Goal: Task Accomplishment & Management: Use online tool/utility

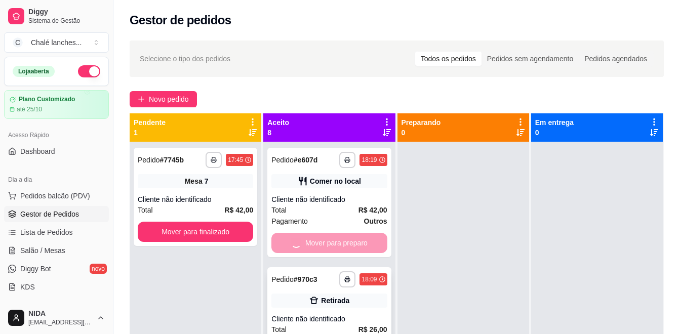
click at [245, 222] on button "Mover para finalizado" at bounding box center [195, 232] width 115 height 20
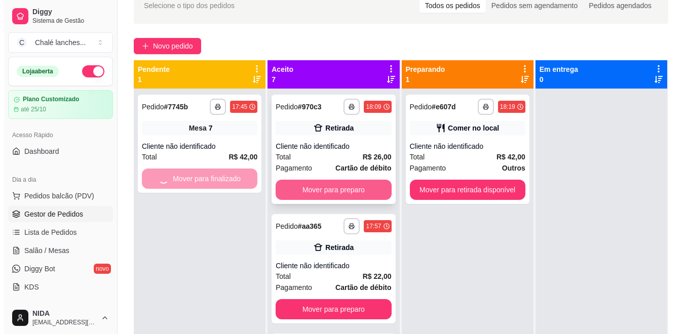
scroll to position [28, 0]
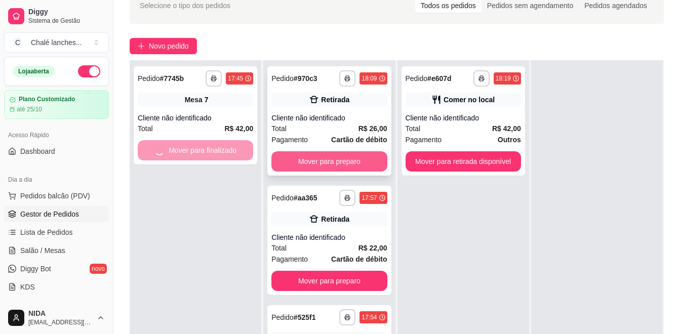
click at [328, 159] on button "Mover para preparo" at bounding box center [328, 161] width 115 height 20
click at [328, 159] on div "Mover para preparo" at bounding box center [328, 161] width 115 height 20
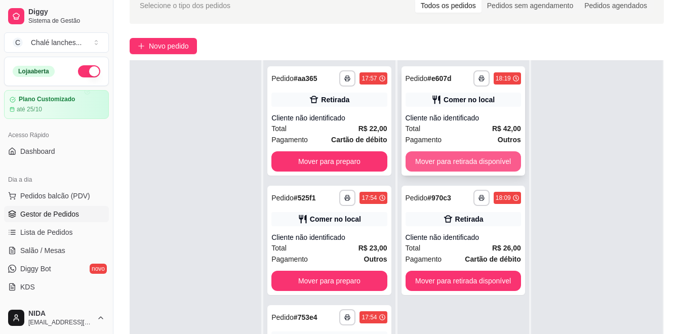
click at [499, 170] on button "Mover para retirada disponível" at bounding box center [463, 161] width 115 height 20
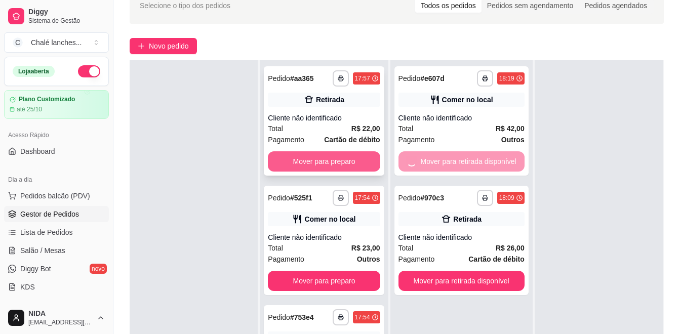
click at [325, 170] on button "Mover para preparo" at bounding box center [324, 161] width 112 height 20
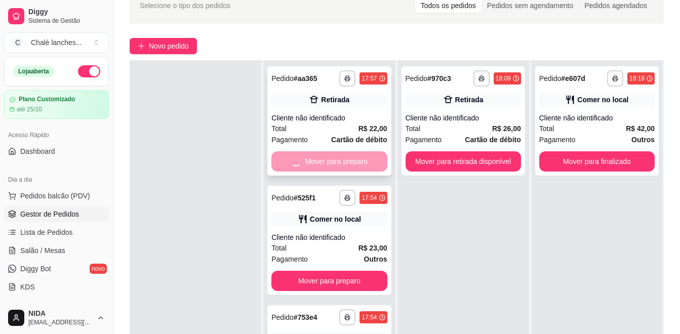
click at [345, 169] on div "Mover para preparo" at bounding box center [328, 161] width 115 height 20
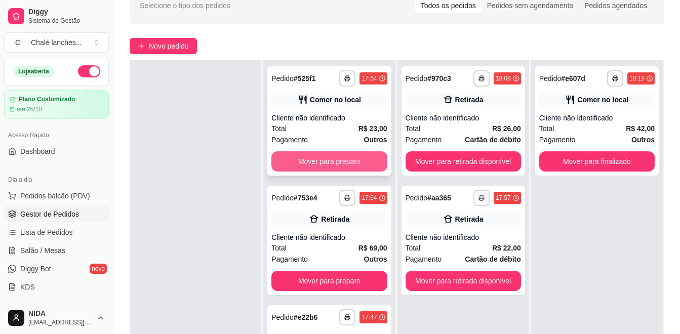
click at [362, 166] on button "Mover para preparo" at bounding box center [328, 161] width 115 height 20
click at [362, 271] on button "Mover para preparo" at bounding box center [328, 281] width 115 height 20
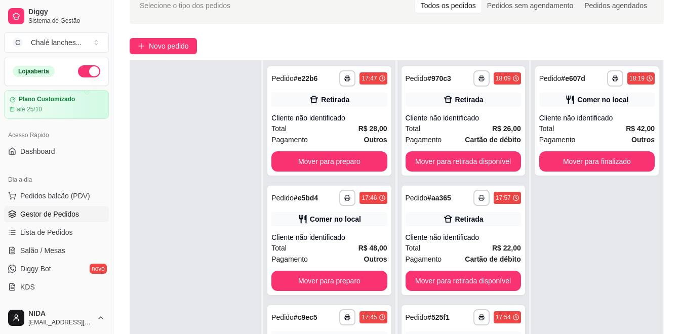
click at [362, 166] on button "Mover para preparo" at bounding box center [328, 161] width 115 height 20
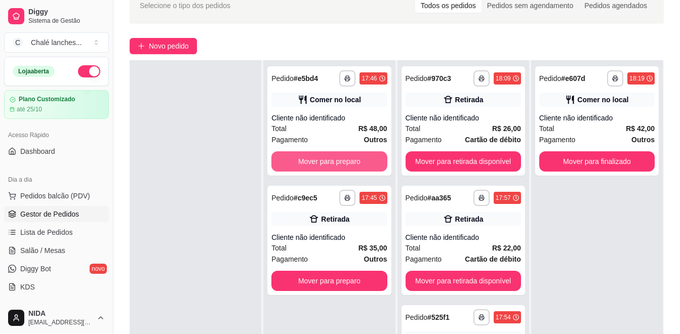
click at [362, 166] on button "Mover para preparo" at bounding box center [328, 161] width 115 height 20
click at [362, 271] on button "Mover para preparo" at bounding box center [328, 281] width 115 height 20
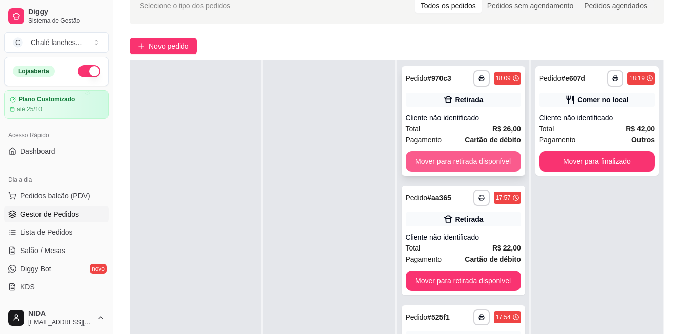
click at [430, 167] on button "Mover para retirada disponível" at bounding box center [463, 161] width 115 height 20
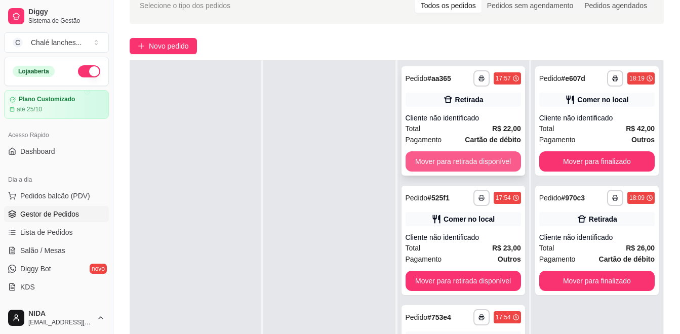
click at [426, 165] on button "Mover para retirada disponível" at bounding box center [463, 161] width 115 height 20
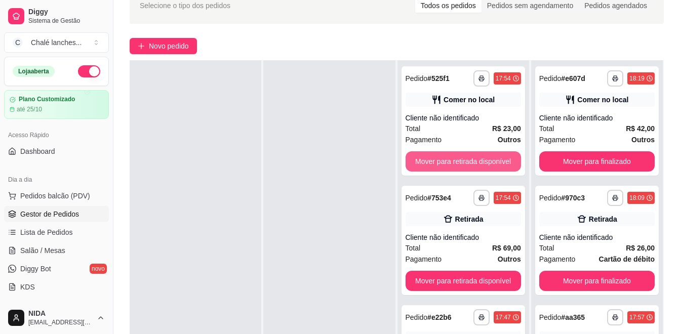
click at [426, 165] on button "Mover para retirada disponível" at bounding box center [463, 161] width 115 height 20
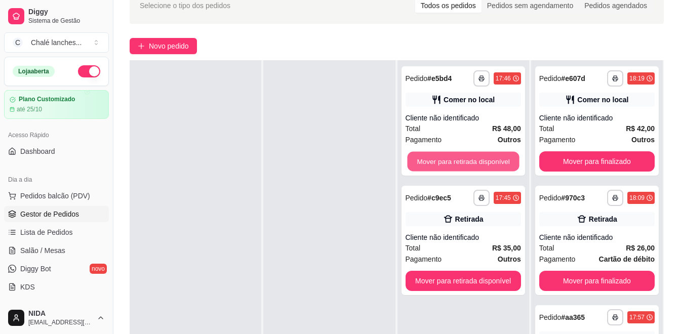
click at [426, 165] on button "Mover para retirada disponível" at bounding box center [463, 162] width 112 height 20
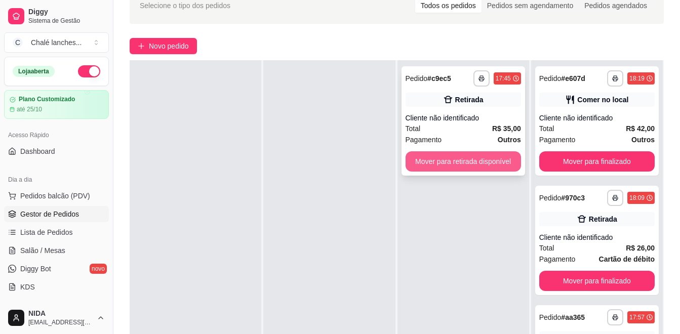
click at [425, 165] on button "Mover para retirada disponível" at bounding box center [463, 161] width 115 height 20
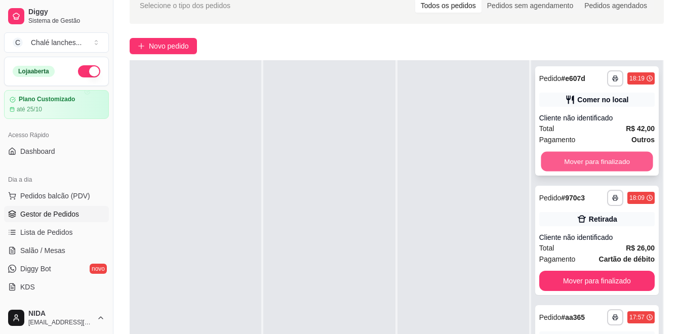
click at [568, 162] on button "Mover para finalizado" at bounding box center [597, 162] width 112 height 20
click at [568, 162] on button "Mover para finalizado" at bounding box center [596, 161] width 115 height 20
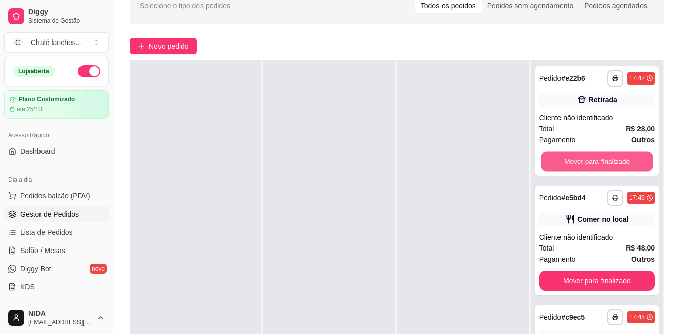
click at [568, 162] on button "Mover para finalizado" at bounding box center [597, 162] width 112 height 20
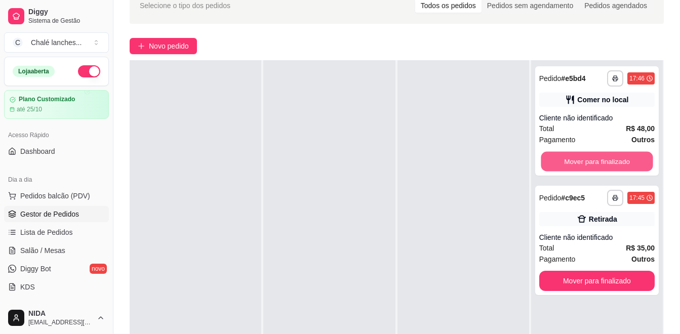
click at [568, 162] on button "Mover para finalizado" at bounding box center [597, 162] width 112 height 20
click at [568, 162] on div "Mover para finalizado" at bounding box center [596, 161] width 115 height 20
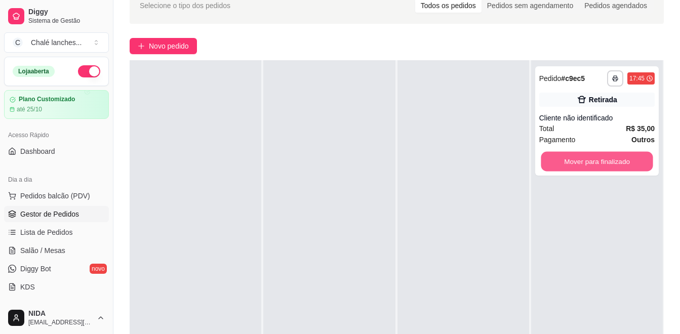
click at [568, 162] on button "Mover para finalizado" at bounding box center [597, 162] width 112 height 20
click at [576, 163] on button "Mover para finalizado" at bounding box center [597, 162] width 112 height 20
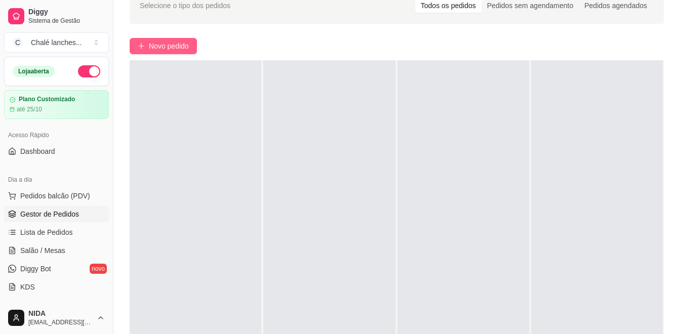
click at [135, 52] on button "Novo pedido" at bounding box center [163, 46] width 67 height 16
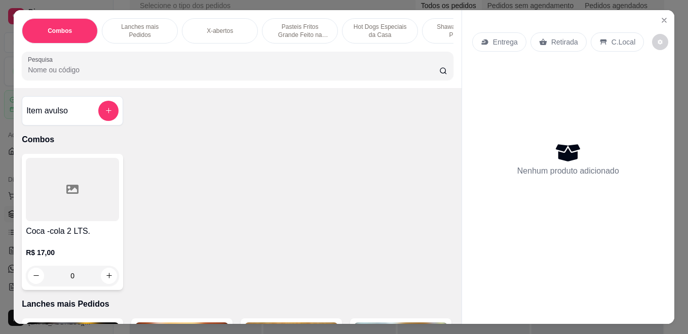
click at [315, 33] on p "Pasteis Fritos Grande Feito na Hora" at bounding box center [299, 31] width 59 height 16
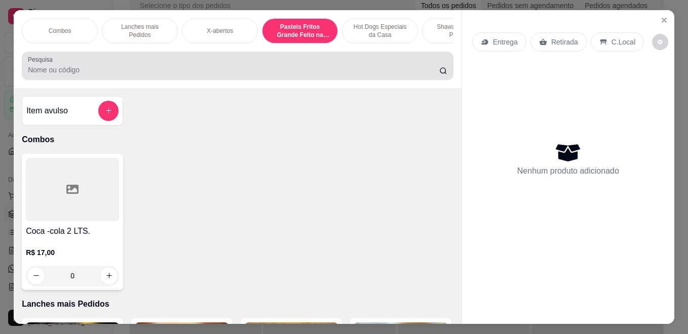
scroll to position [26, 0]
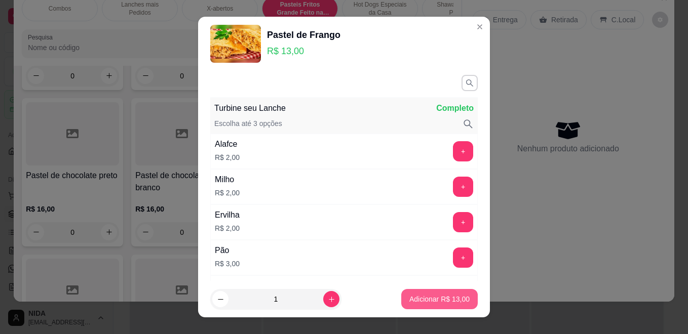
click at [448, 301] on p "Adicionar R$ 13,00" at bounding box center [439, 299] width 60 height 10
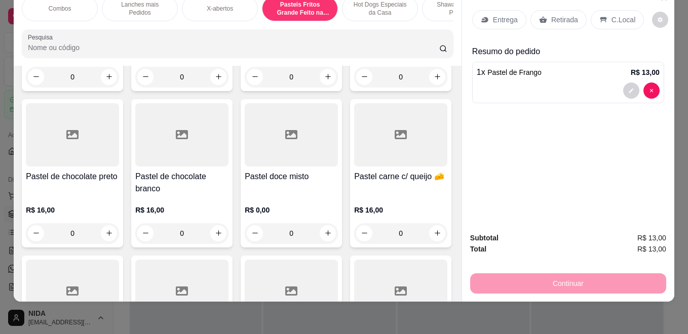
type input "1"
click at [122, 2] on p "Lanches mais Pedidos" at bounding box center [139, 9] width 59 height 16
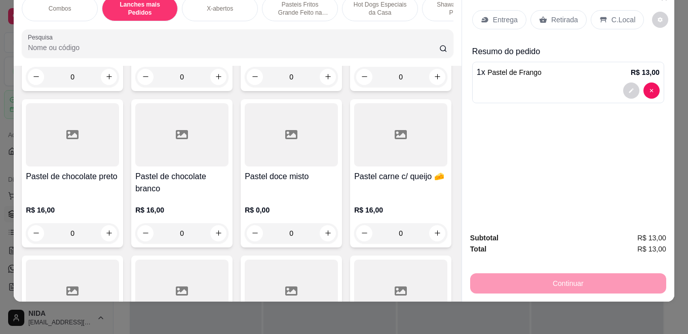
scroll to position [210, 0]
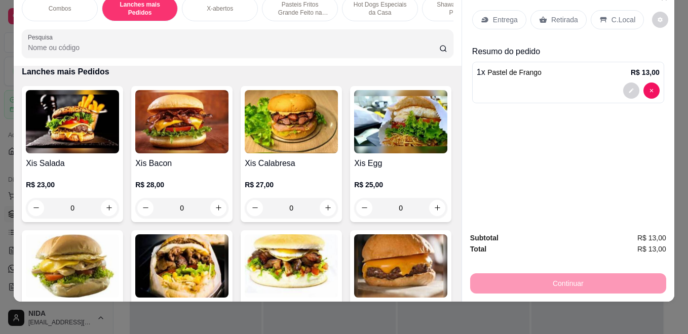
click at [104, 214] on div "0" at bounding box center [72, 208] width 93 height 20
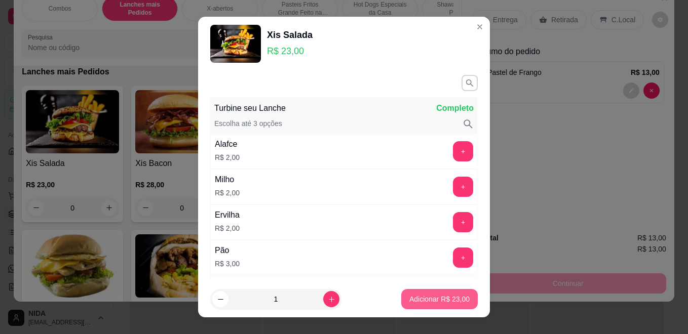
click at [401, 298] on button "Adicionar R$ 23,00" at bounding box center [439, 299] width 76 height 20
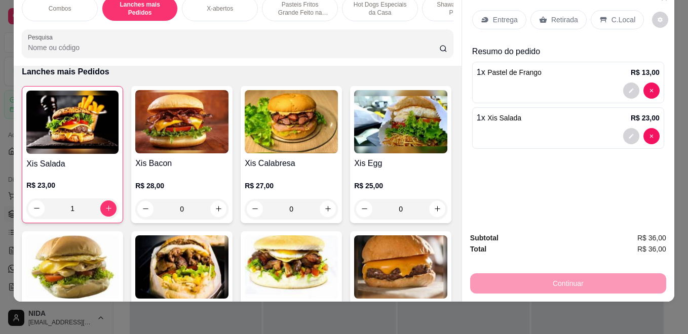
type input "1"
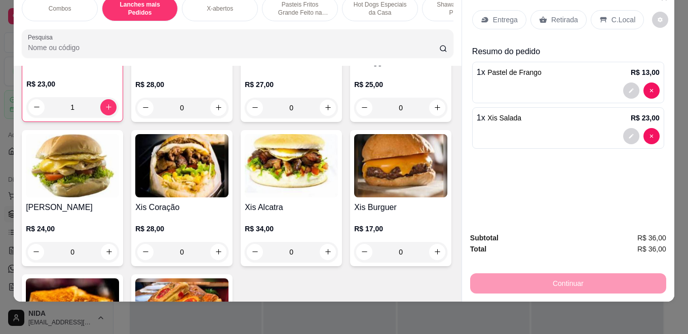
click at [214, 110] on div "0" at bounding box center [181, 108] width 93 height 20
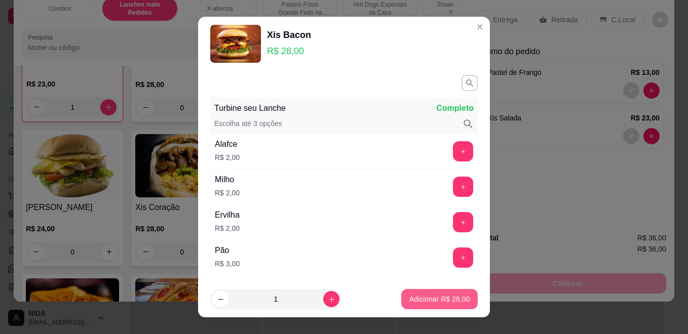
click at [447, 293] on button "Adicionar R$ 28,00" at bounding box center [439, 299] width 76 height 20
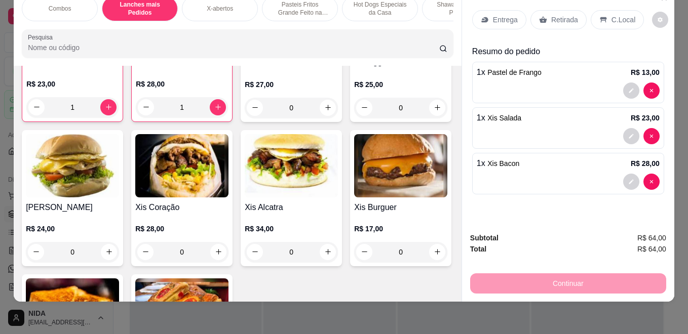
type input "1"
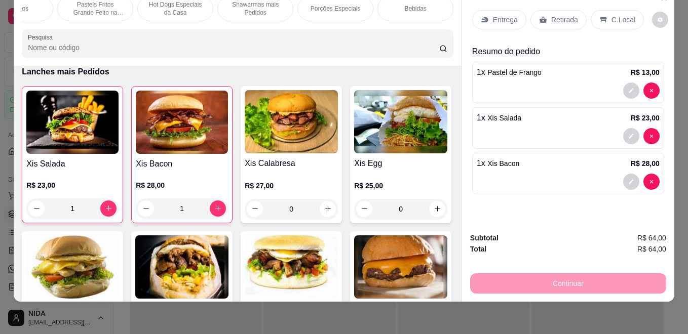
scroll to position [0, 0]
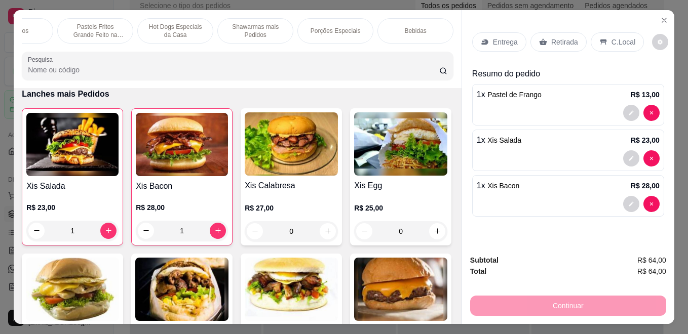
click at [410, 27] on p "Bebidas" at bounding box center [415, 31] width 22 height 8
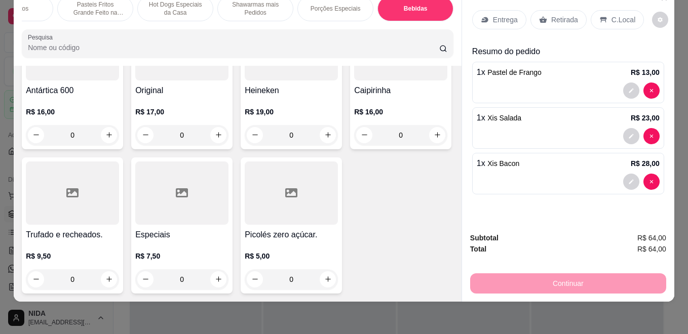
scroll to position [3785, 0]
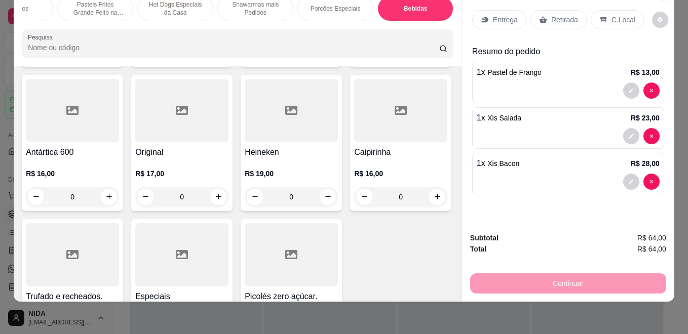
type input "1"
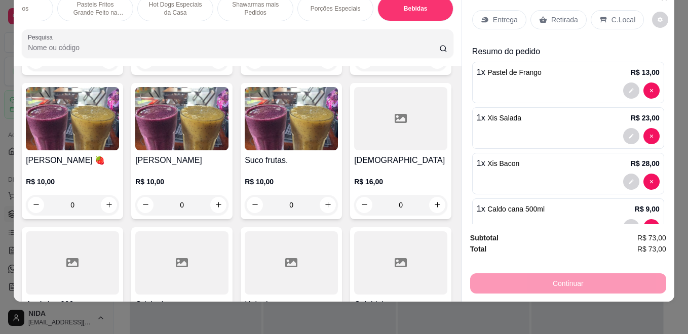
click at [481, 17] on icon at bounding box center [484, 20] width 7 height 6
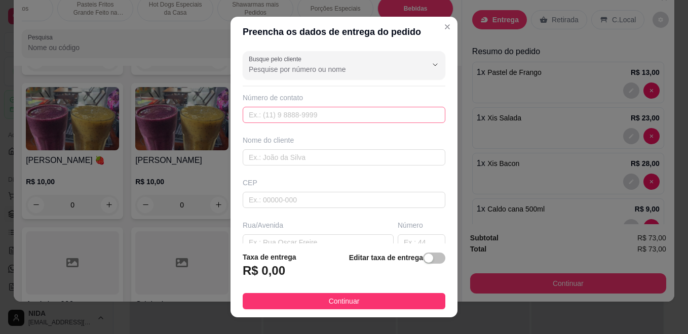
scroll to position [145, 0]
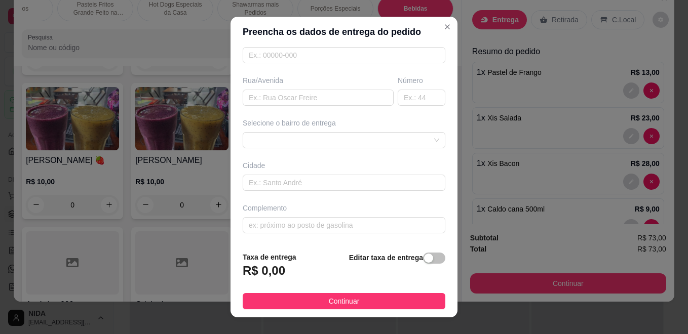
click at [372, 174] on div "Cidade" at bounding box center [343, 175] width 207 height 30
click at [373, 217] on div "Complemento" at bounding box center [343, 218] width 207 height 30
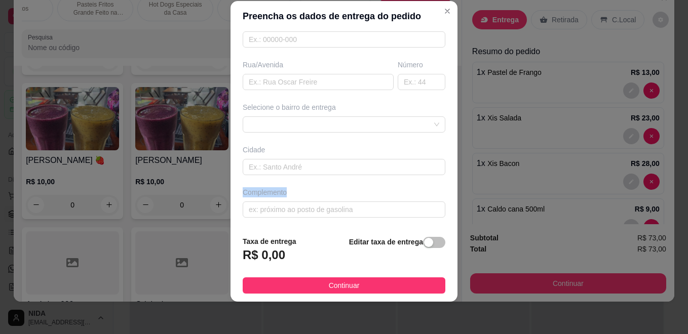
click at [311, 198] on div "Complemento" at bounding box center [343, 202] width 207 height 30
click at [325, 129] on div at bounding box center [344, 124] width 203 height 16
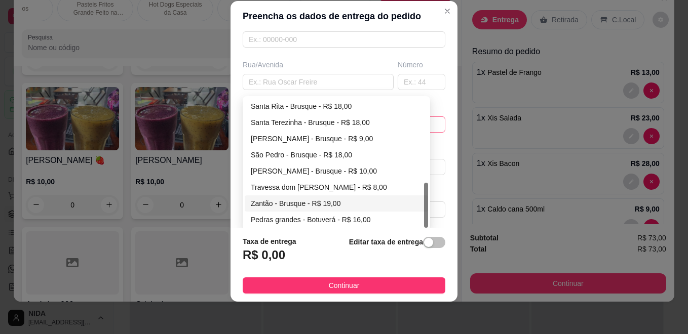
scroll to position [147, 0]
click at [291, 220] on div "Pedras grandes - Botuverá - R$ 16,00" at bounding box center [336, 219] width 171 height 11
type input "Botuverá"
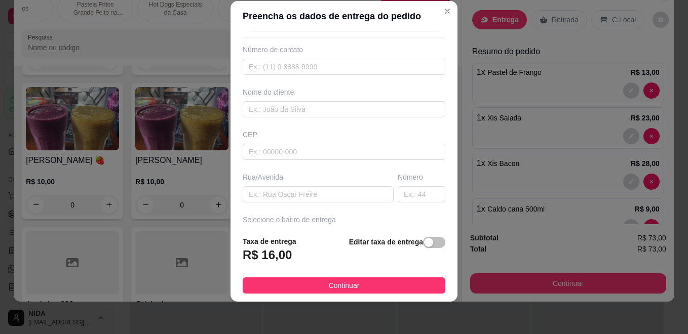
scroll to position [0, 0]
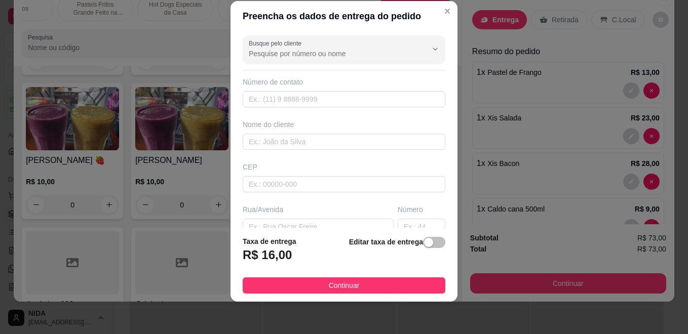
click at [354, 58] on input "Busque pelo cliente" at bounding box center [330, 54] width 162 height 10
type input "E"
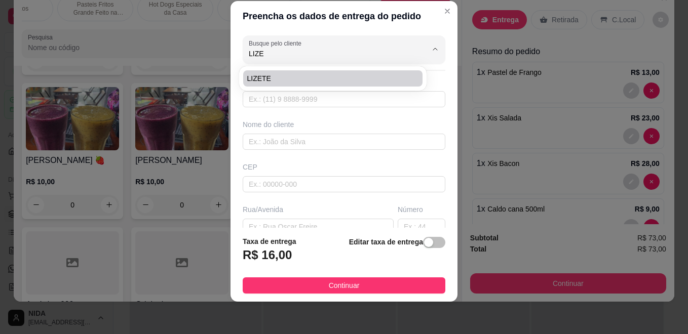
click at [285, 82] on span "LIZETE" at bounding box center [327, 78] width 161 height 10
type input "LIZETE"
type input "4784550501"
type input "LIZETE"
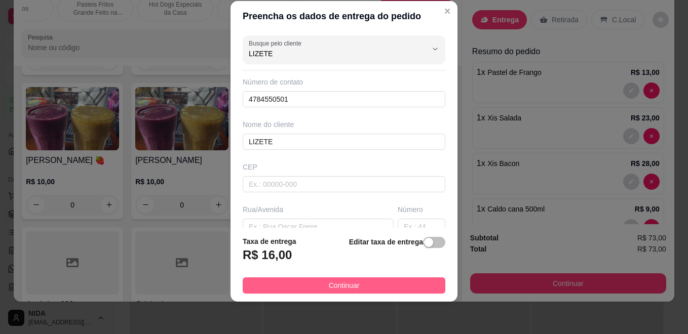
click at [410, 289] on button "Continuar" at bounding box center [344, 285] width 203 height 16
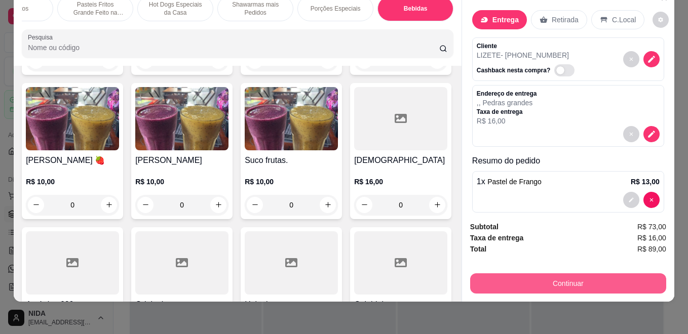
click at [563, 276] on button "Continuar" at bounding box center [568, 283] width 196 height 20
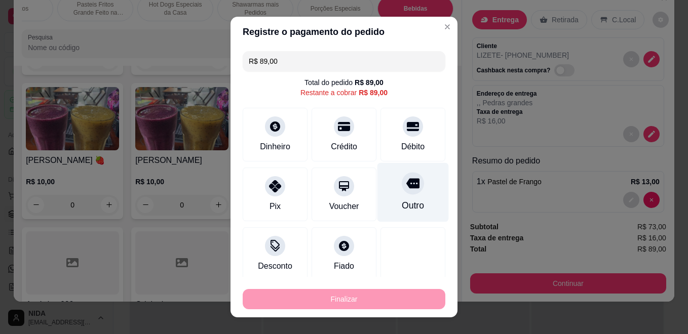
click at [405, 204] on div "Outro" at bounding box center [412, 205] width 22 height 13
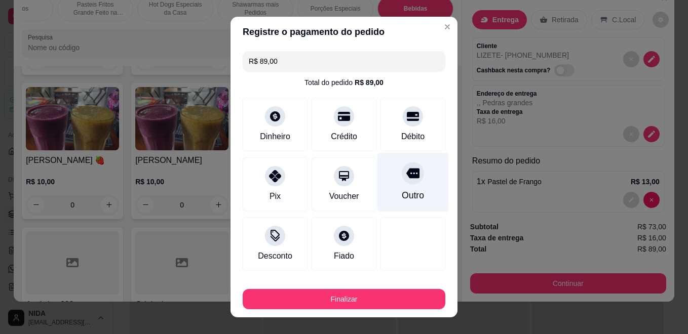
type input "R$ 0,00"
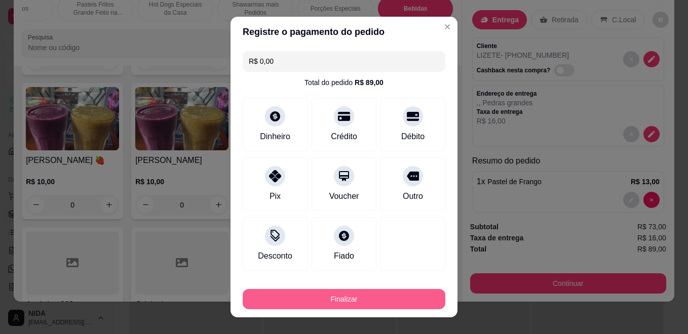
click at [424, 298] on button "Finalizar" at bounding box center [344, 299] width 203 height 20
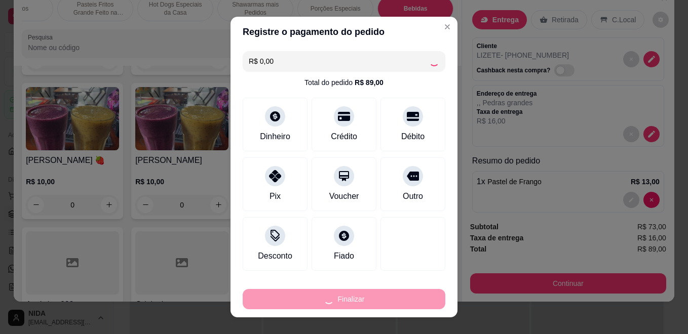
type input "0"
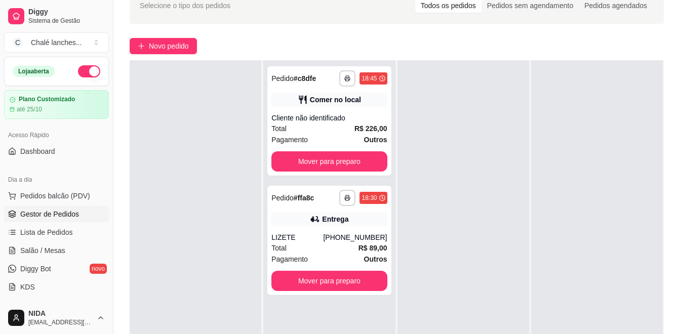
click at [373, 282] on button "Mover para preparo" at bounding box center [328, 281] width 115 height 20
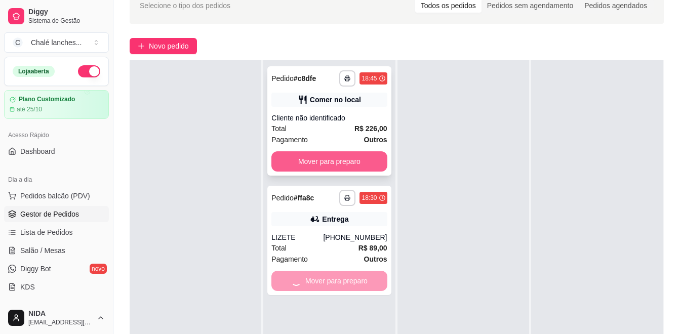
click at [352, 154] on button "Mover para preparo" at bounding box center [328, 161] width 115 height 20
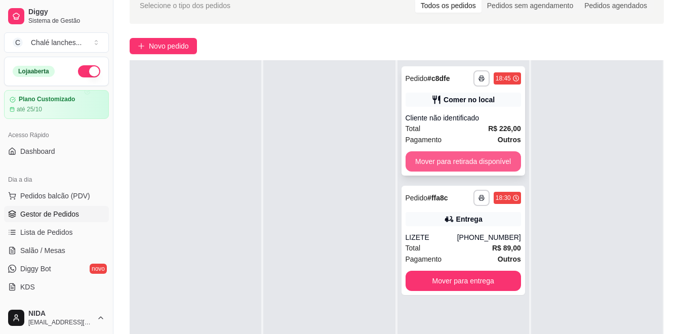
click at [481, 160] on button "Mover para retirada disponível" at bounding box center [463, 161] width 115 height 20
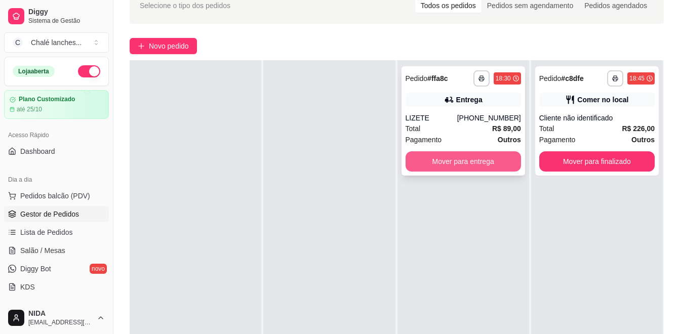
click at [472, 158] on button "Mover para entrega" at bounding box center [463, 161] width 115 height 20
click at [474, 157] on div "Mover para entrega" at bounding box center [463, 161] width 115 height 20
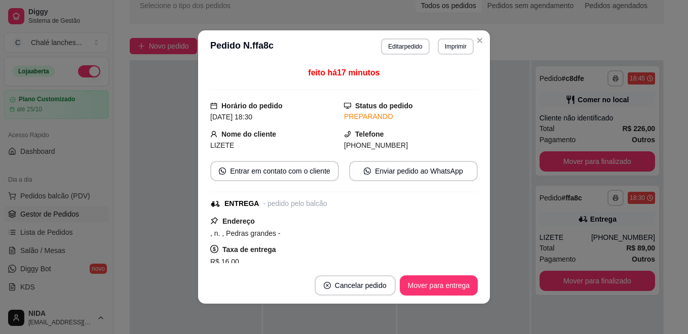
click at [465, 295] on button "Mover para entrega" at bounding box center [438, 285] width 78 height 20
